Goal: Information Seeking & Learning: Learn about a topic

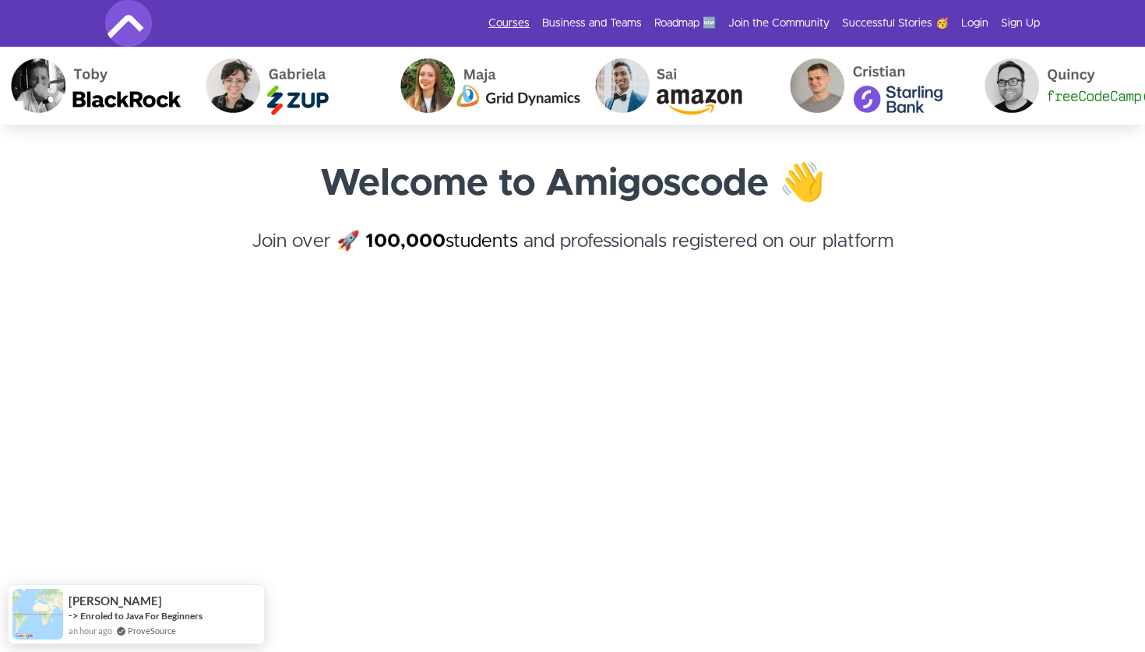
click at [514, 17] on link "Courses" at bounding box center [508, 24] width 41 height 16
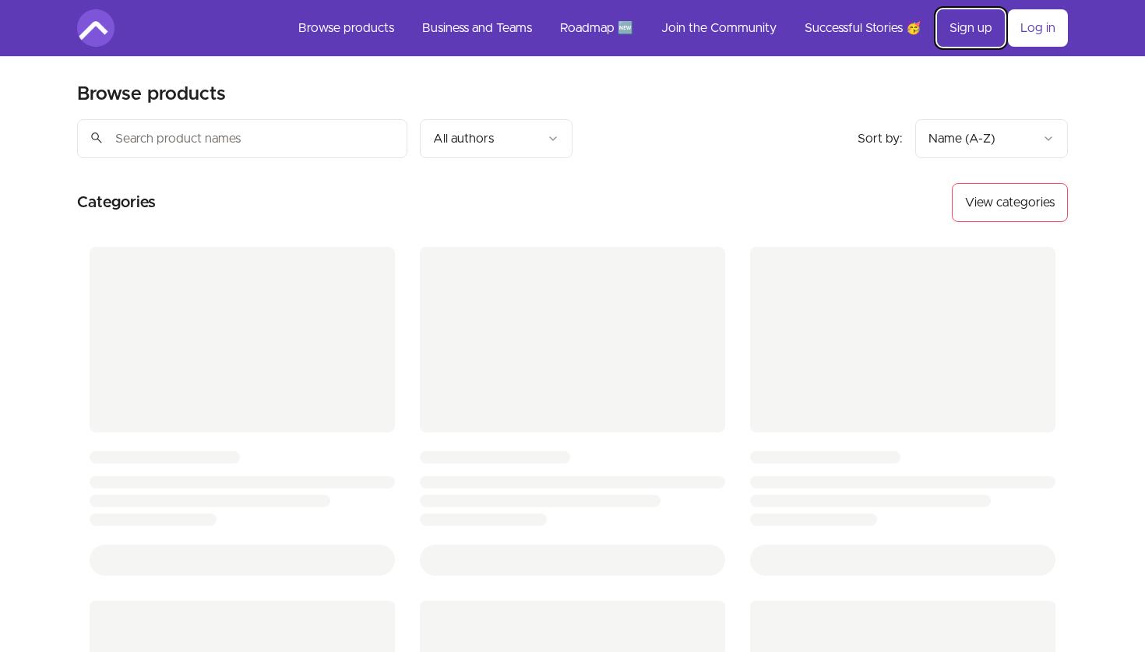
click at [981, 32] on link "Sign up" at bounding box center [971, 27] width 68 height 37
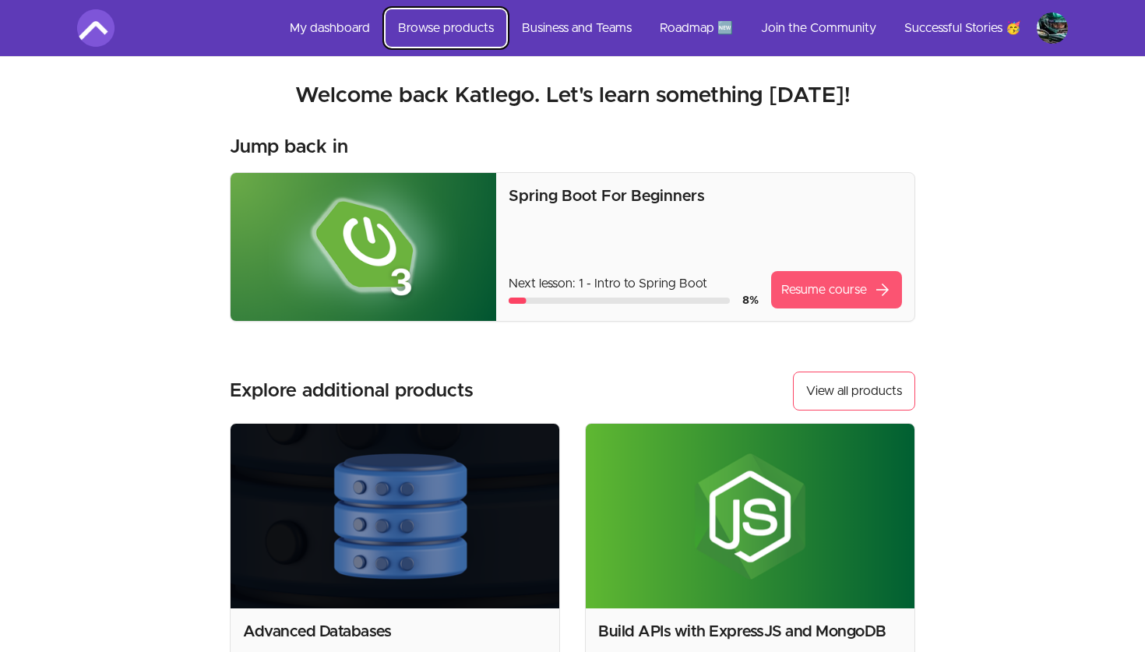
drag, startPoint x: 436, startPoint y: 26, endPoint x: 827, endPoint y: 298, distance: 476.7
click at [827, 294] on link "Resume course arrow_forward" at bounding box center [836, 289] width 131 height 37
click at [441, 23] on link "Browse products" at bounding box center [446, 27] width 121 height 37
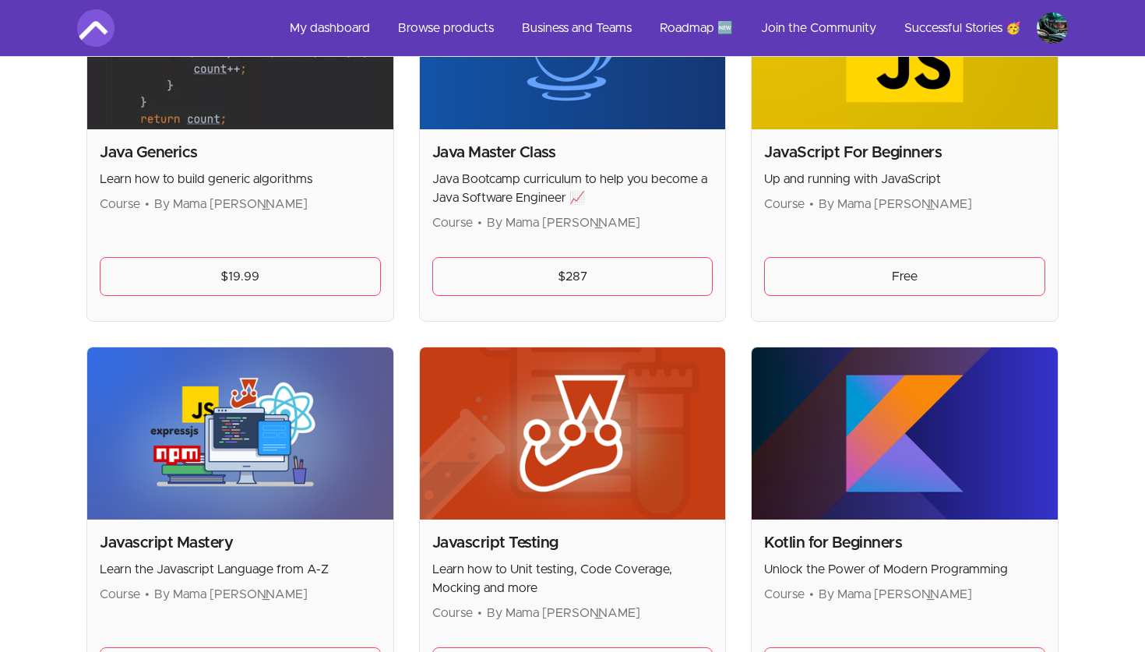
scroll to position [2034, 0]
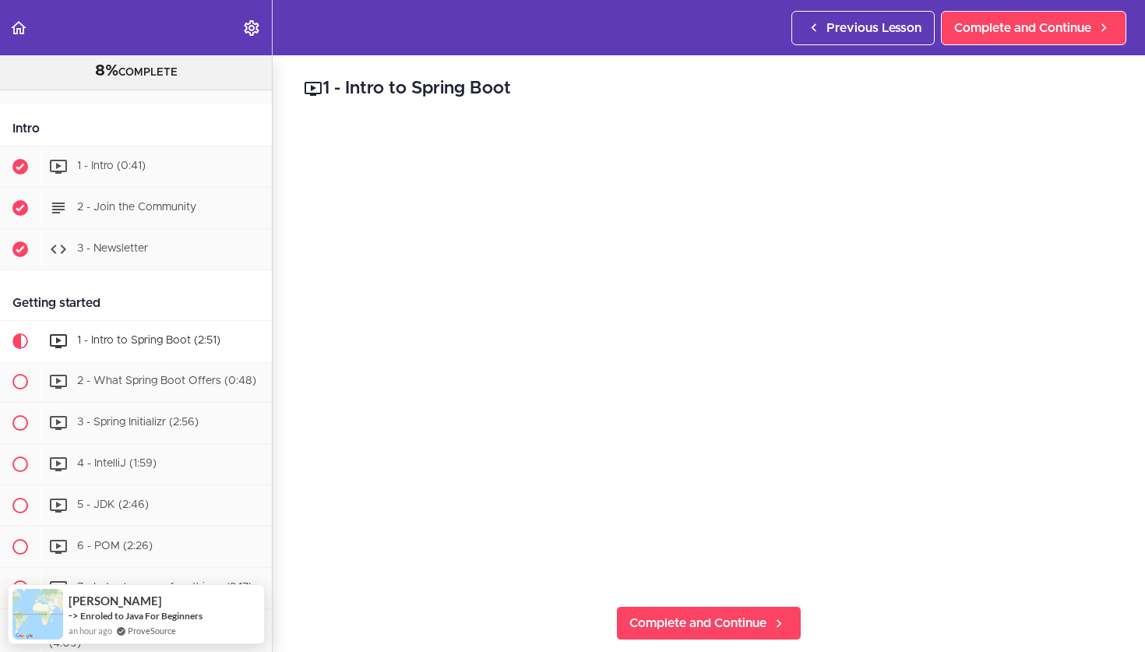
scroll to position [51, 0]
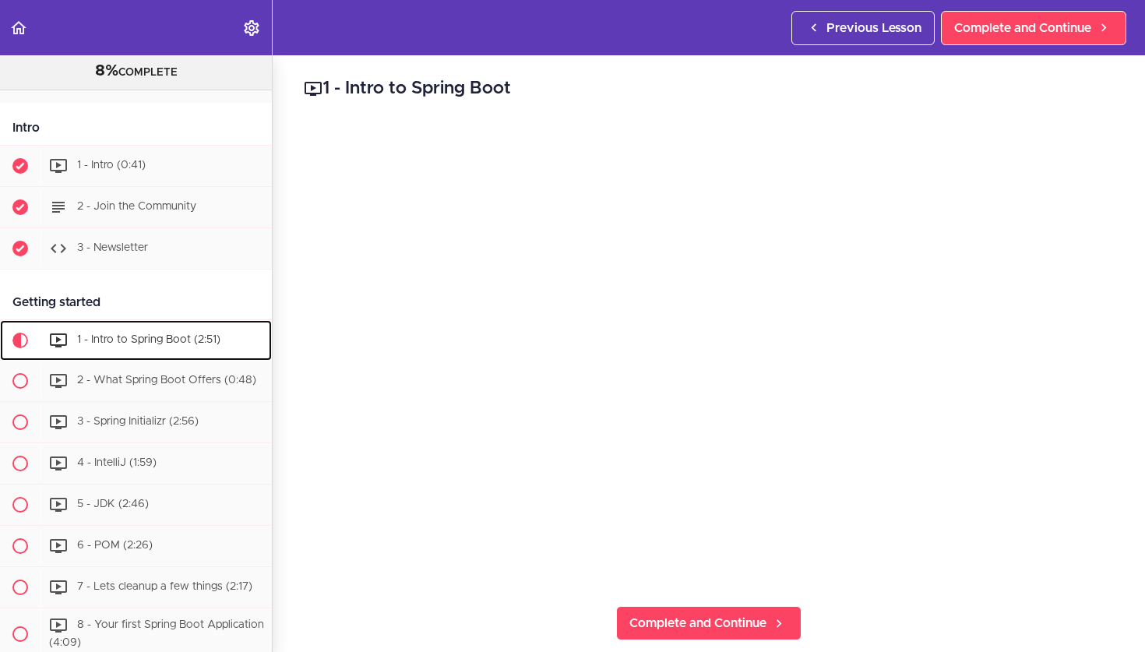
click at [149, 328] on div "1 - Intro to Spring Boot (2:51)" at bounding box center [156, 340] width 231 height 34
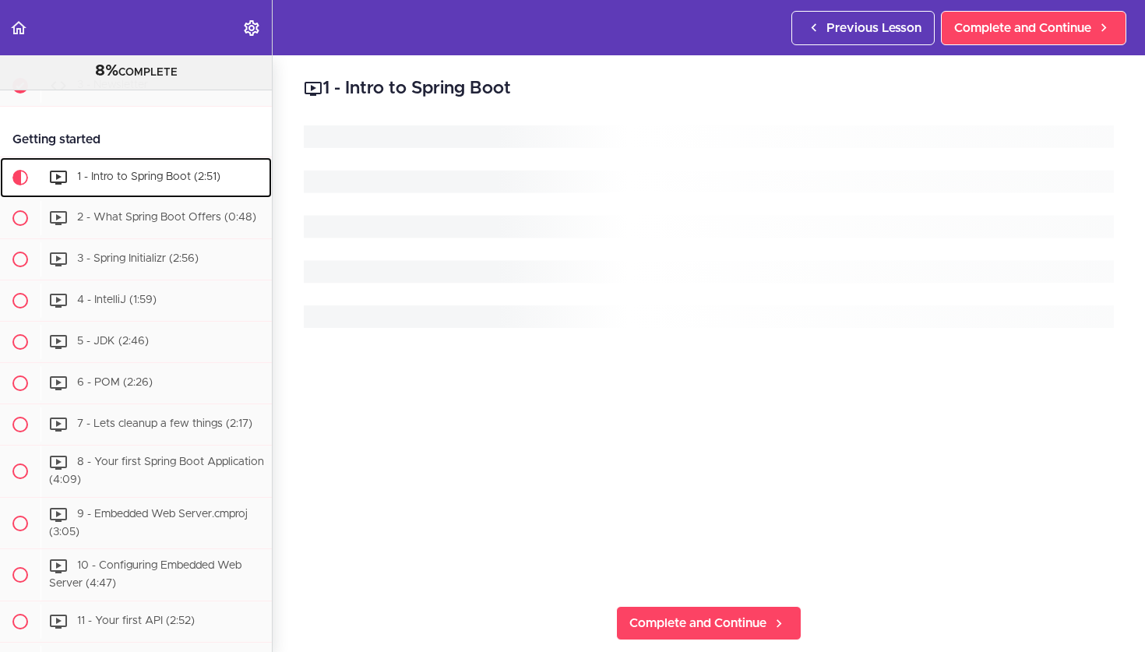
scroll to position [258, 0]
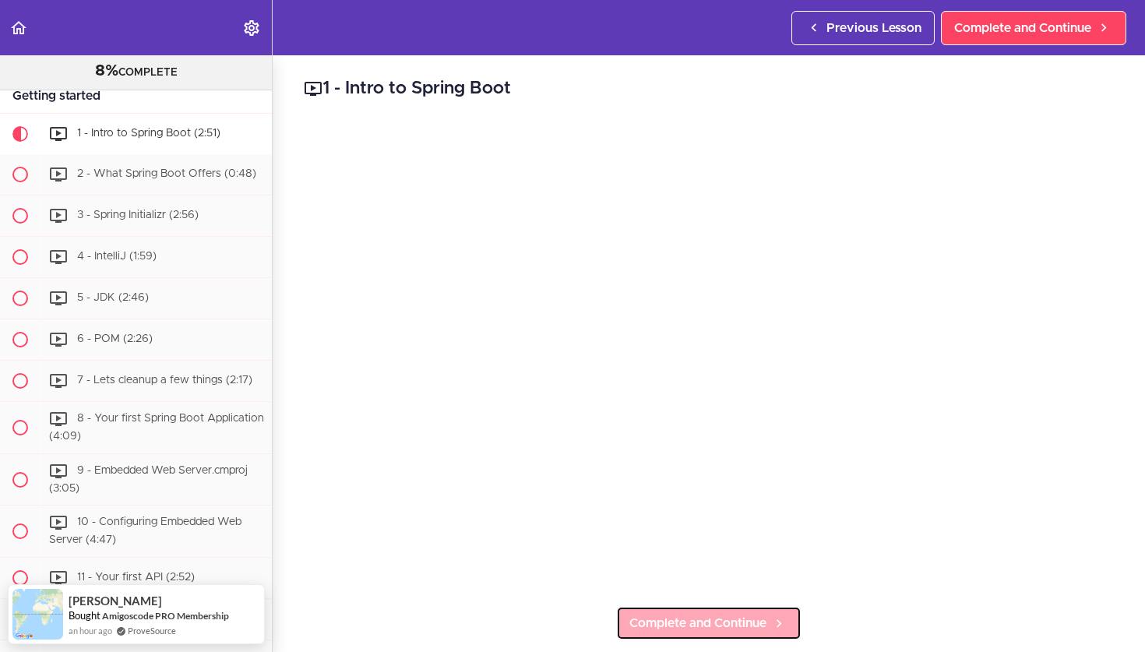
click at [673, 624] on span "Complete and Continue" at bounding box center [697, 623] width 137 height 19
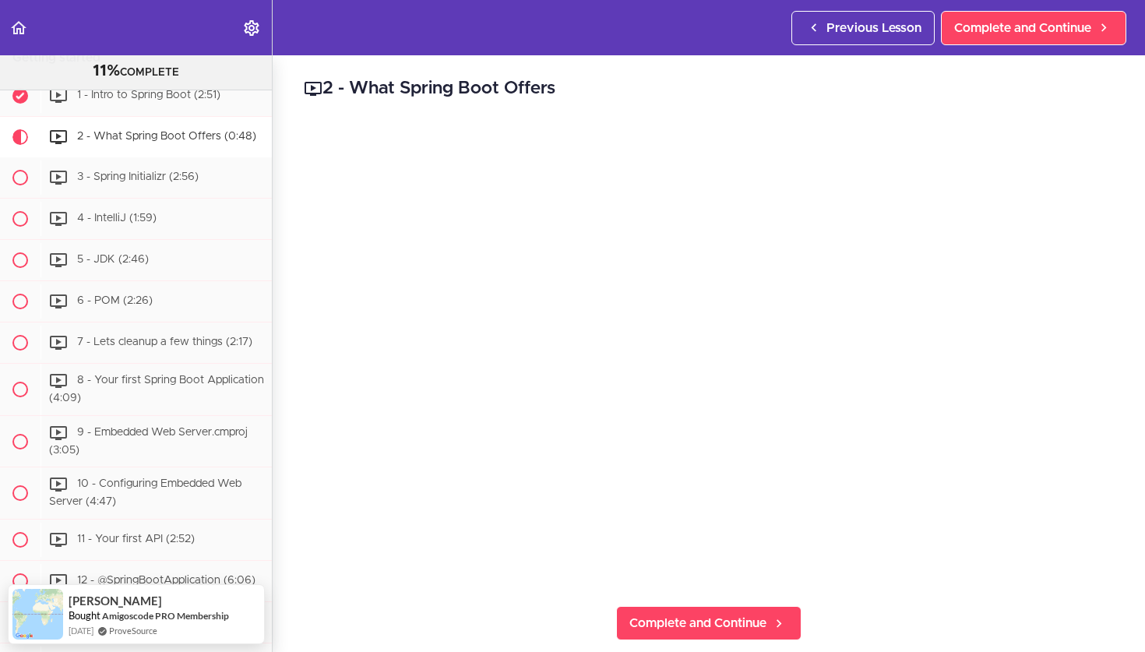
scroll to position [299, 0]
